Goal: Information Seeking & Learning: Learn about a topic

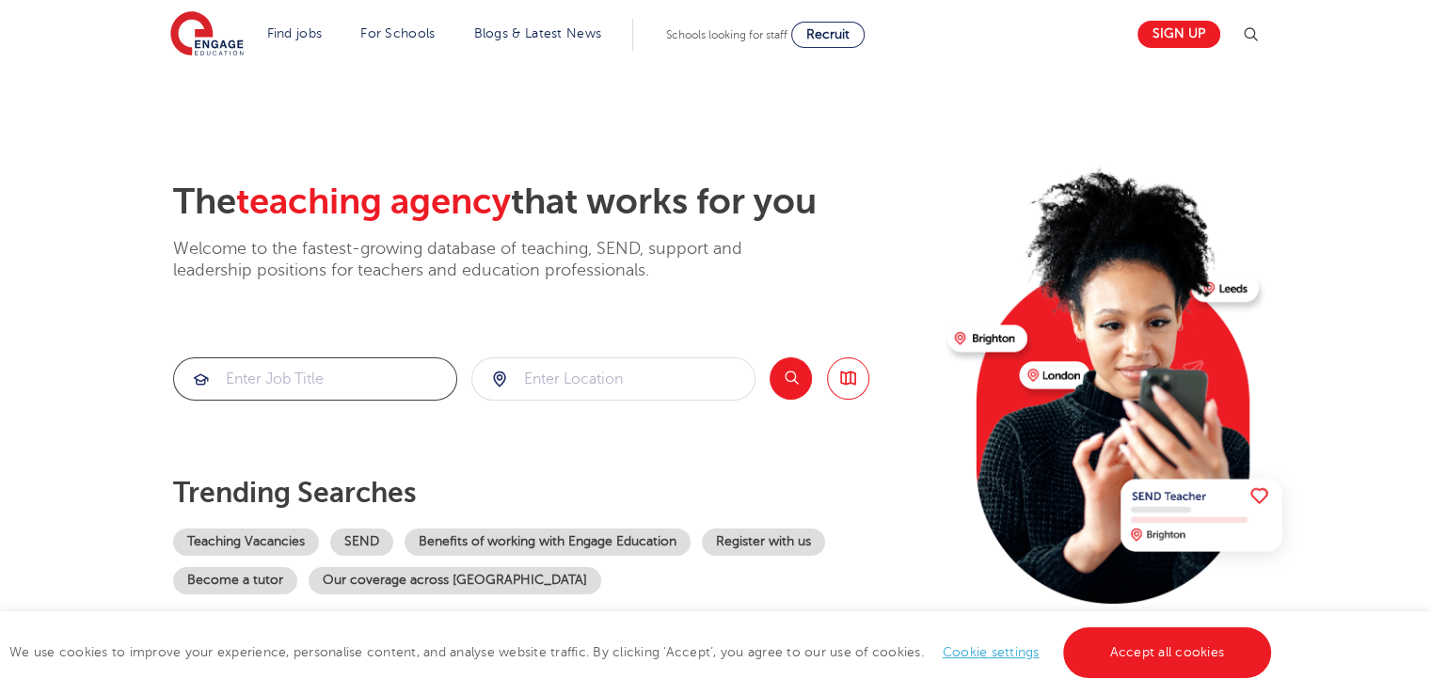
drag, startPoint x: 266, startPoint y: 388, endPoint x: 251, endPoint y: 363, distance: 29.5
click at [251, 363] on input "search" at bounding box center [315, 378] width 282 height 41
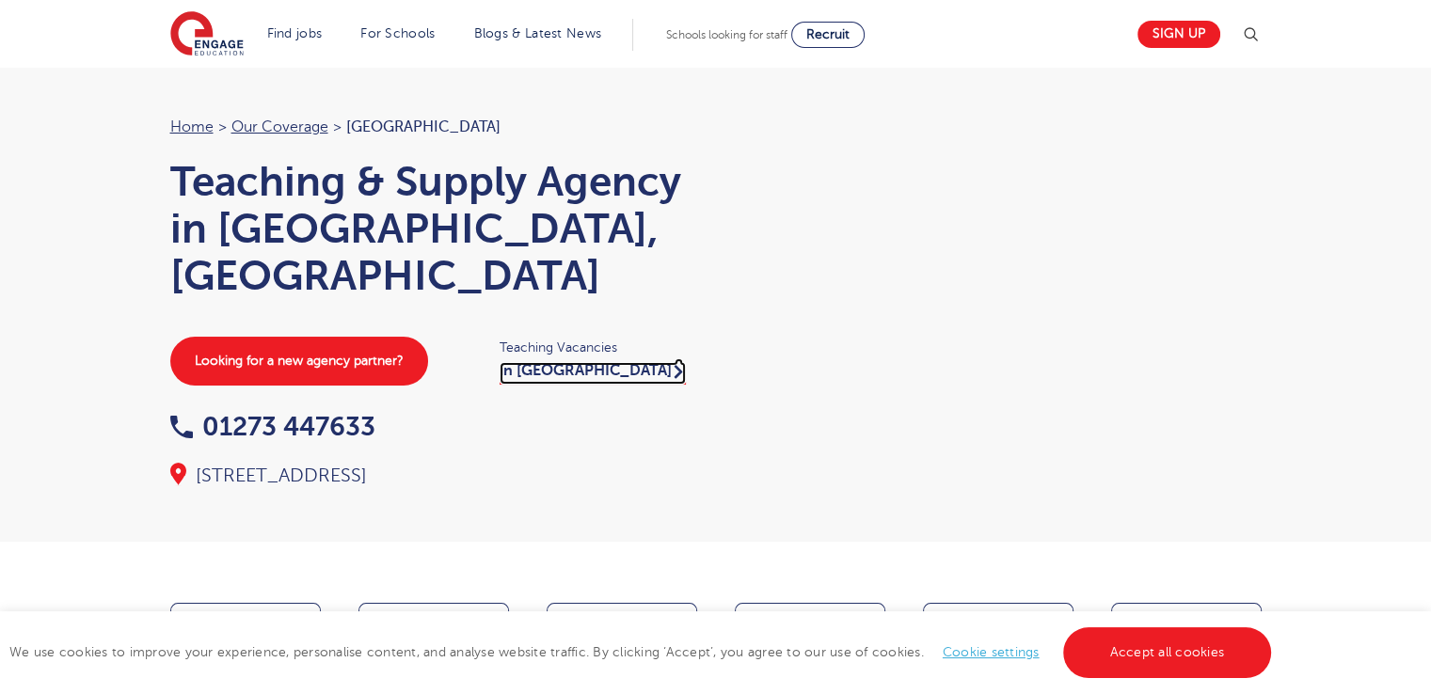
click at [566, 362] on link "in Brighton" at bounding box center [592, 373] width 186 height 23
